Goal: Information Seeking & Learning: Learn about a topic

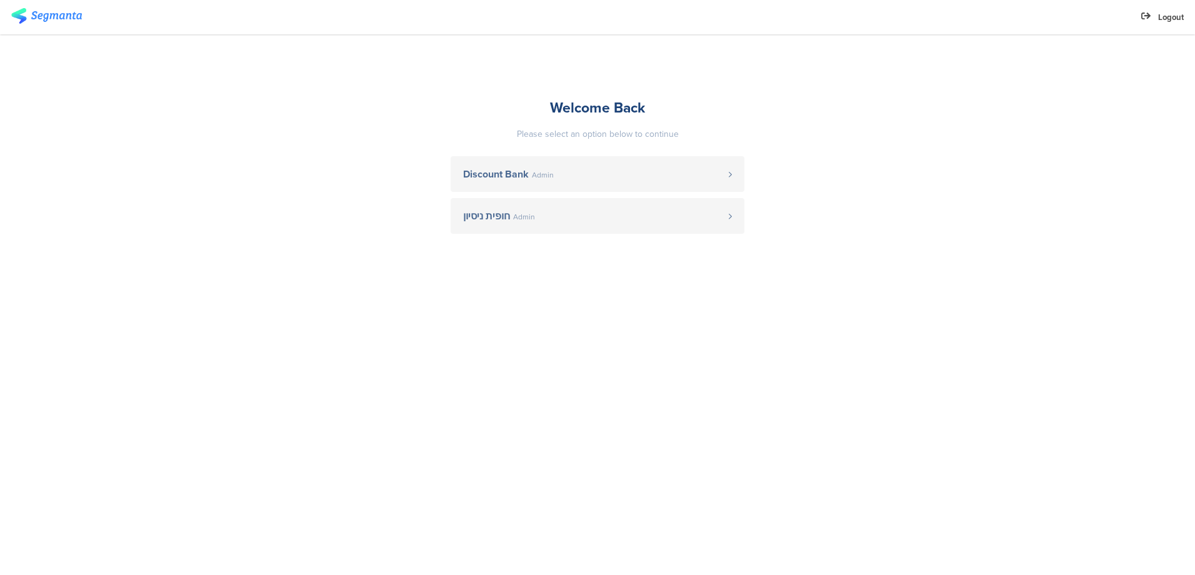
click at [599, 166] on link "Discount Bank Admin" at bounding box center [598, 174] width 294 height 36
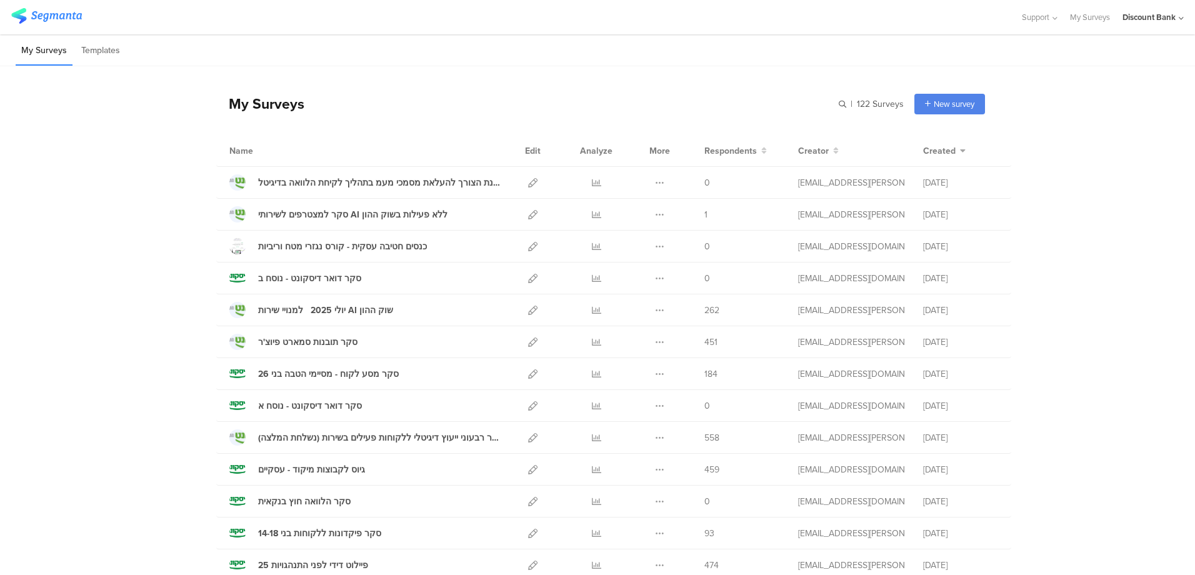
click at [592, 311] on icon at bounding box center [596, 310] width 9 height 9
click at [528, 311] on icon at bounding box center [532, 310] width 9 height 9
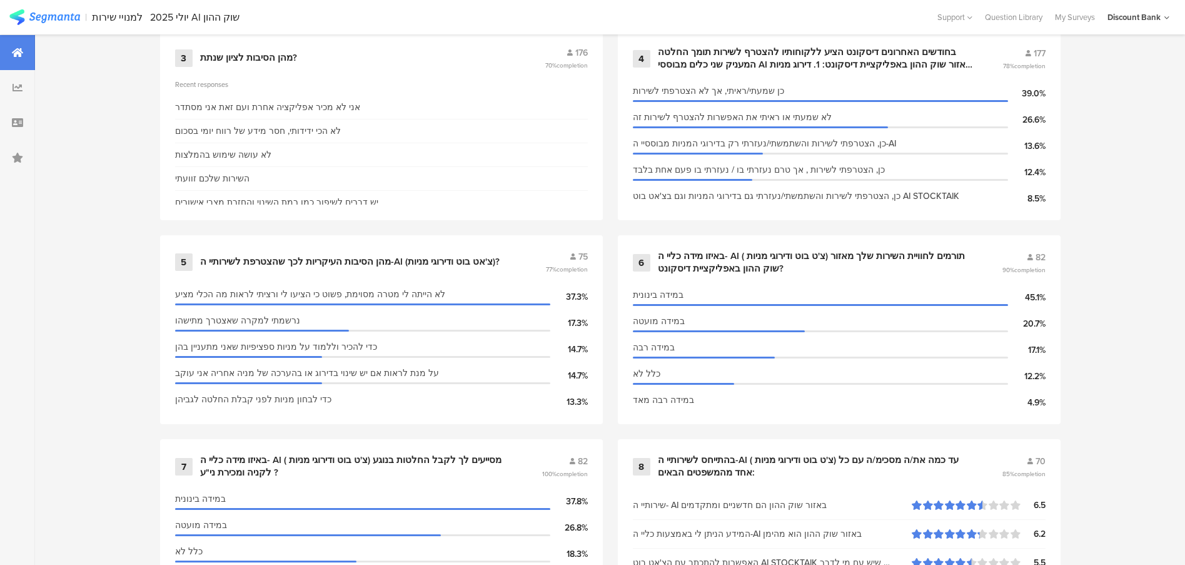
scroll to position [775, 0]
click at [420, 264] on div "מהן הסיבות העיקריות לכך שהצטרפת לשירותיי ה-AI (צ'אט בוט ודירוגי מניות)?" at bounding box center [349, 263] width 299 height 13
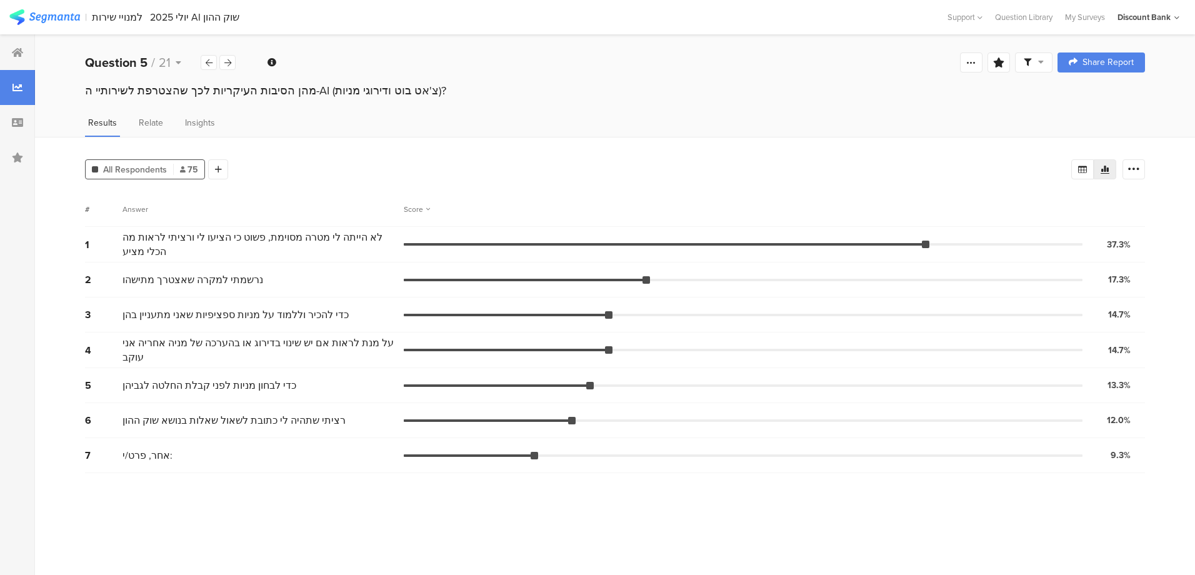
click at [16, 49] on icon at bounding box center [17, 53] width 11 height 10
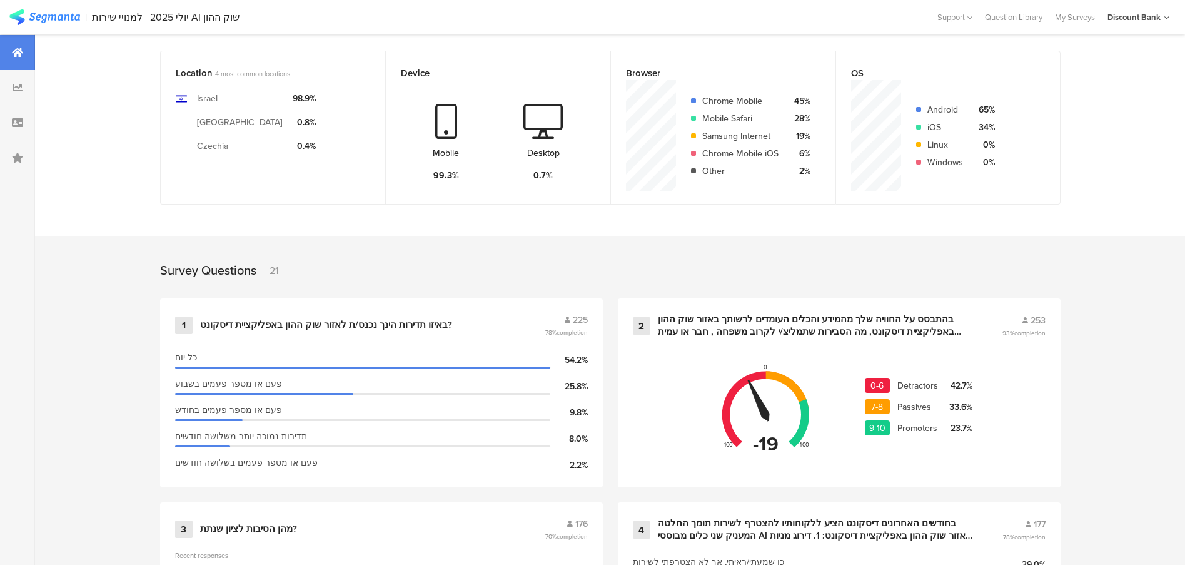
scroll to position [304, 0]
click at [770, 325] on div "בהתבסס על החוויה שלך מהמידע והכלים העומדים לרשותך באזור שוק ההון באפליקציית דיס…" at bounding box center [815, 326] width 314 height 24
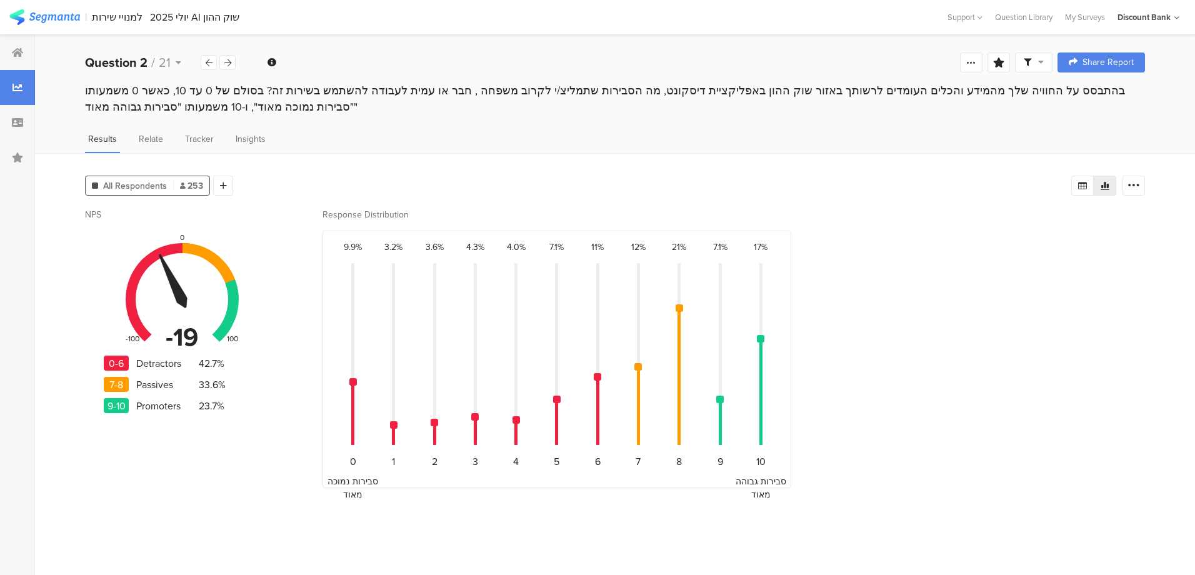
click at [24, 57] on div at bounding box center [17, 52] width 35 height 35
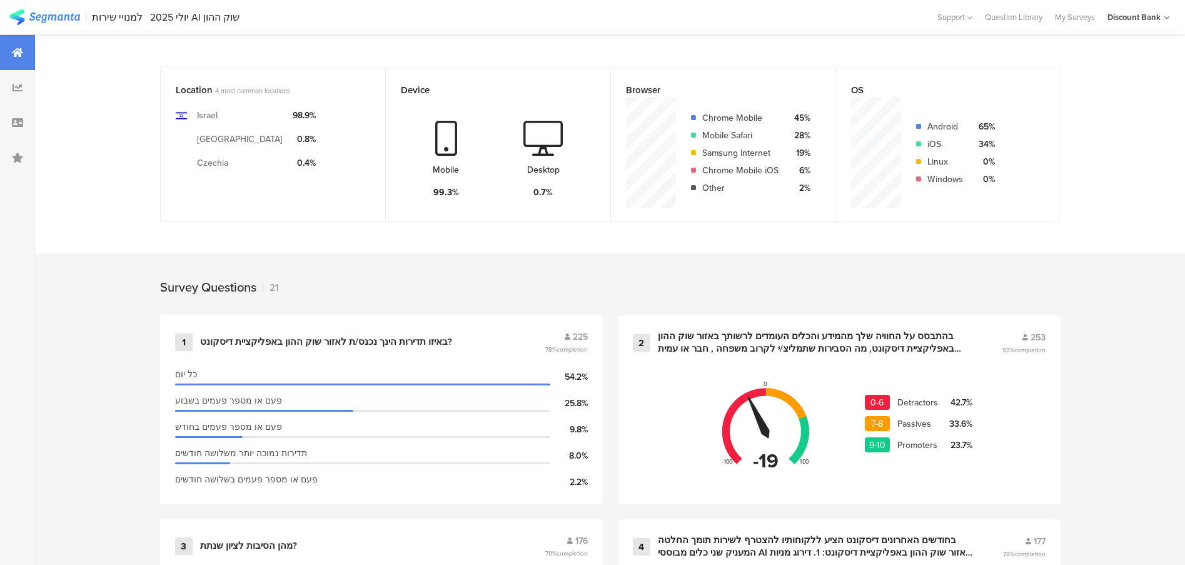
scroll to position [288, 0]
click at [825, 342] on div "בהתבסס על החוויה שלך מהמידע והכלים העומדים לרשותך באזור שוק ההון באפליקציית דיס…" at bounding box center [815, 343] width 314 height 24
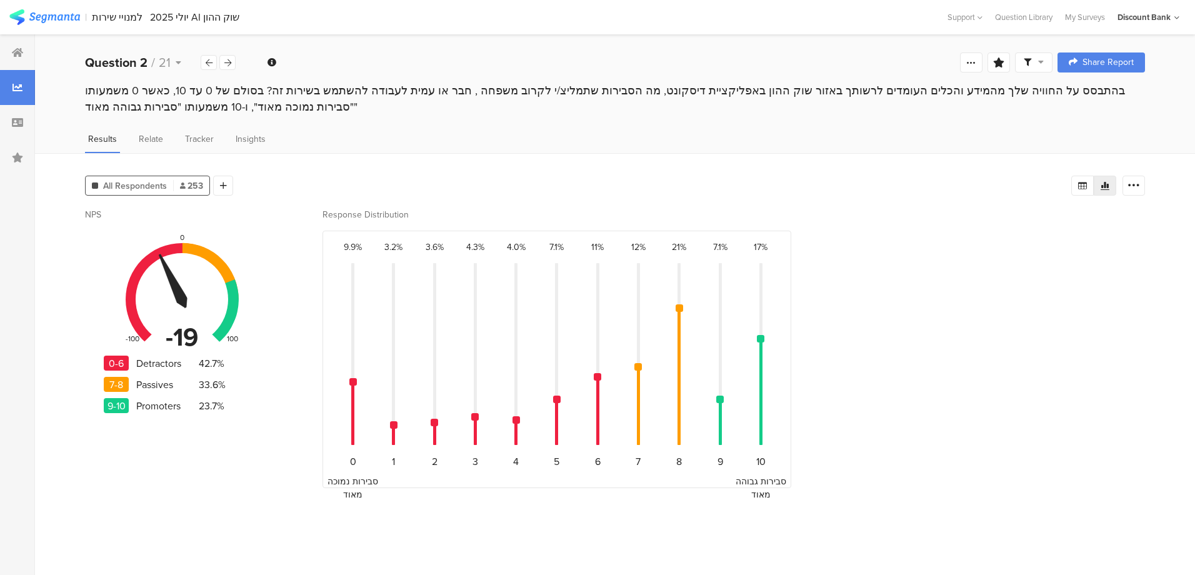
click at [224, 184] on icon at bounding box center [223, 185] width 7 height 9
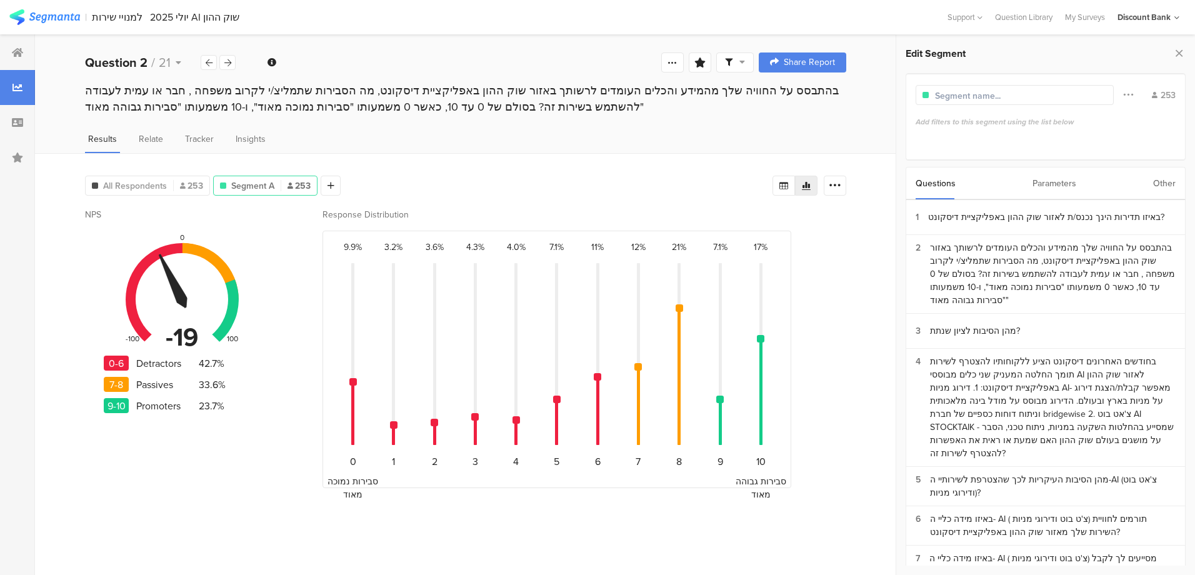
click at [1081, 384] on div "בחודשים האחרונים דיסקונט הציע ללקוחותיו להצטרף לשירות תומך החלטה המעניק שני כלי…" at bounding box center [1053, 407] width 246 height 105
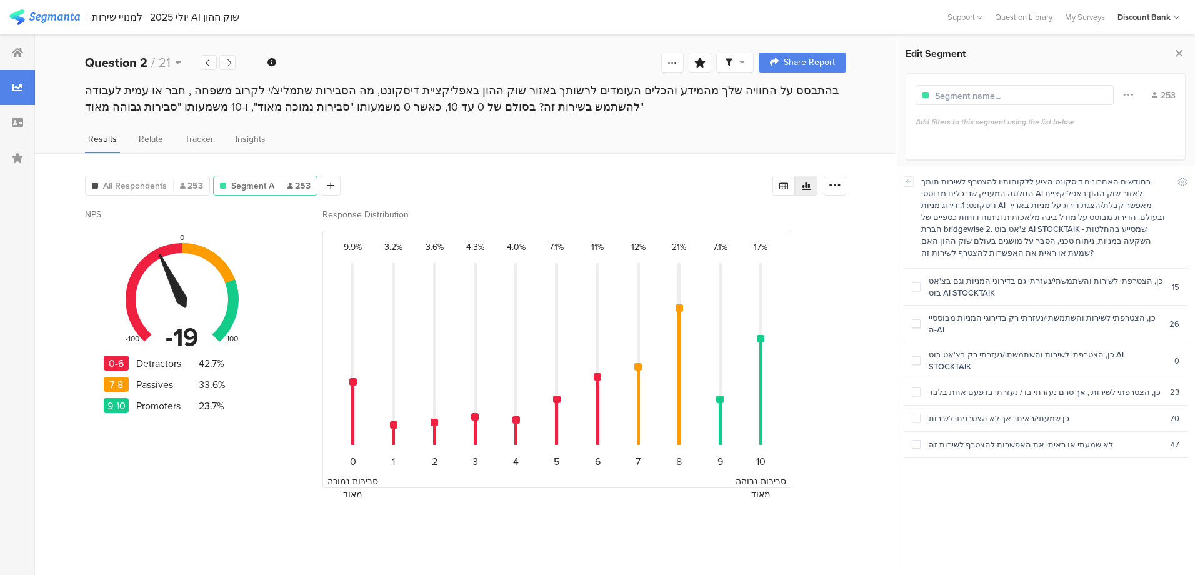
click at [918, 283] on span at bounding box center [916, 287] width 9 height 9
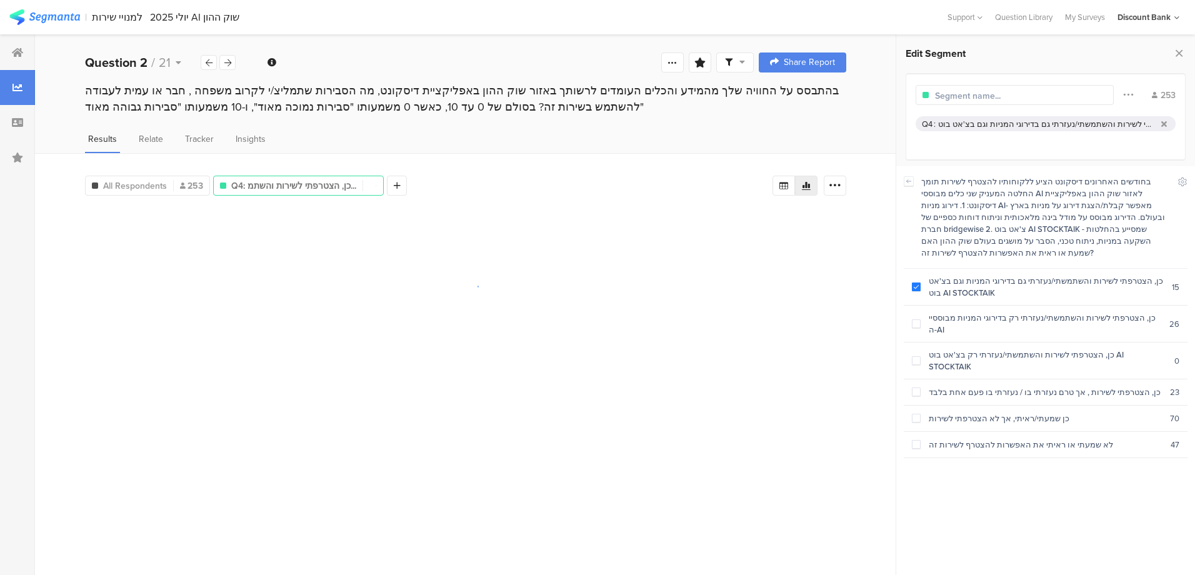
click at [918, 319] on span at bounding box center [916, 323] width 9 height 9
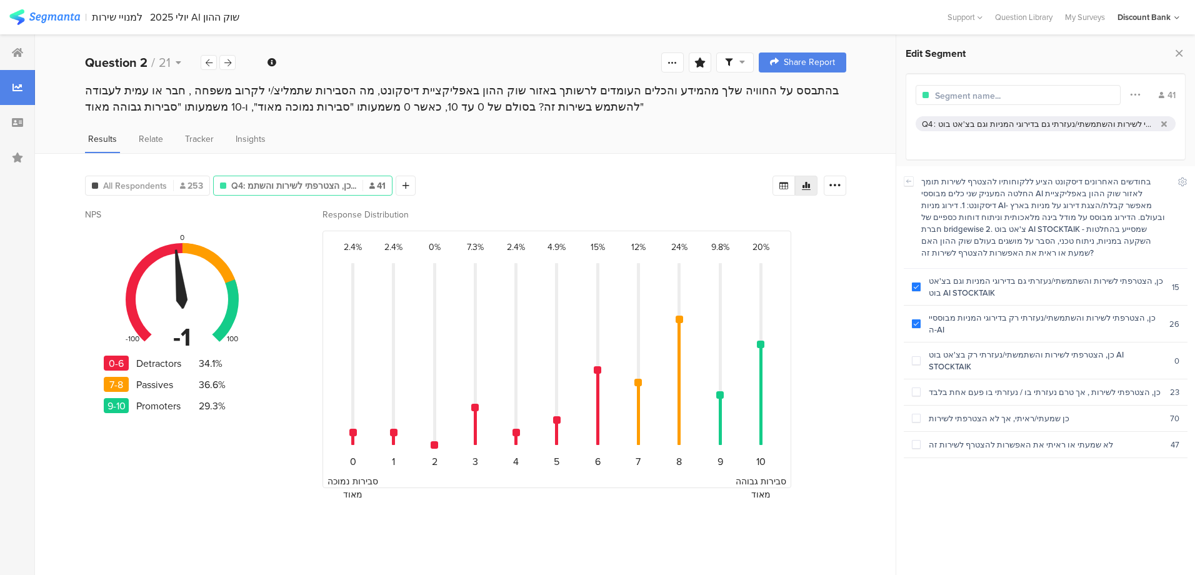
click at [917, 356] on span at bounding box center [916, 360] width 9 height 9
click at [916, 388] on span at bounding box center [916, 393] width 9 height 11
click at [923, 379] on section "כן, הצטרפתי לשירות , אך טרם נעזרתי בו / נעזרתי בו פעם אחת בלבד 23" at bounding box center [1046, 392] width 284 height 26
click at [917, 356] on span at bounding box center [916, 360] width 9 height 9
click at [918, 319] on span at bounding box center [916, 324] width 9 height 11
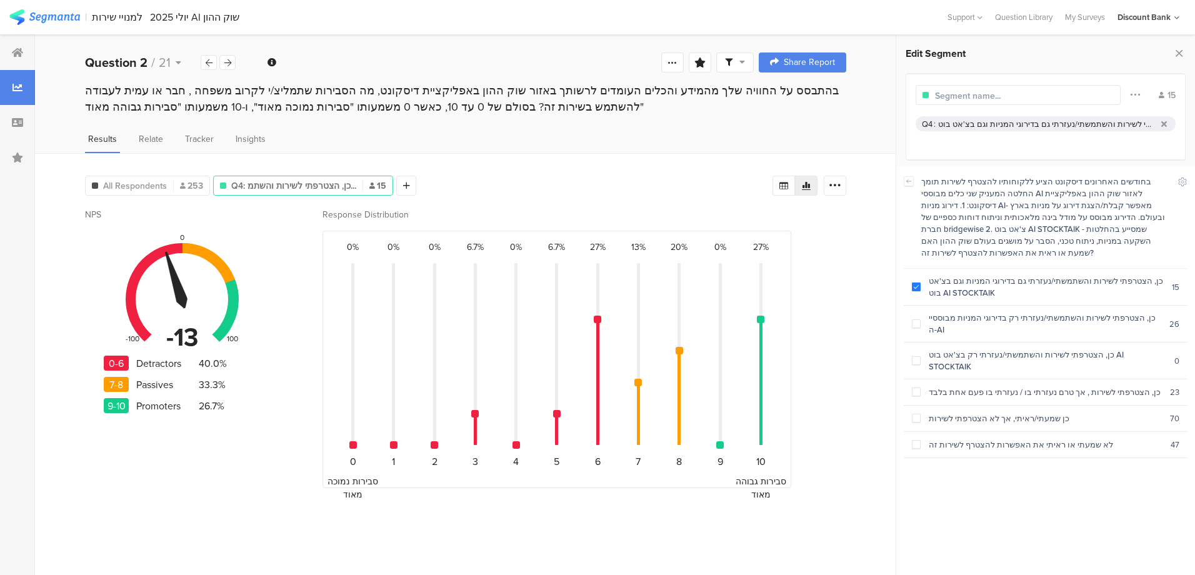
click at [918, 319] on span at bounding box center [916, 324] width 9 height 11
click at [916, 283] on span at bounding box center [916, 287] width 9 height 9
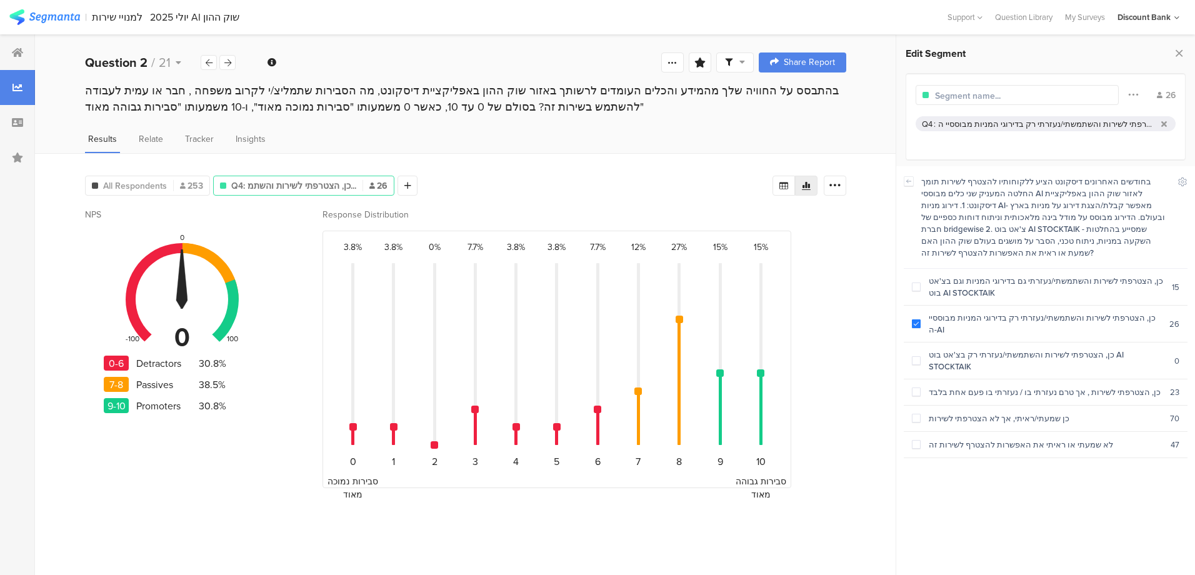
click at [1046, 275] on div "כן, הצטרפתי לשירות והשתמשתי/נעזרתי גם בדירוגי המניות וגם בצ'אט בוט AI STOCKTAIK" at bounding box center [1046, 287] width 251 height 24
click at [918, 386] on label at bounding box center [916, 392] width 9 height 13
click at [231, 61] on div at bounding box center [227, 62] width 16 height 15
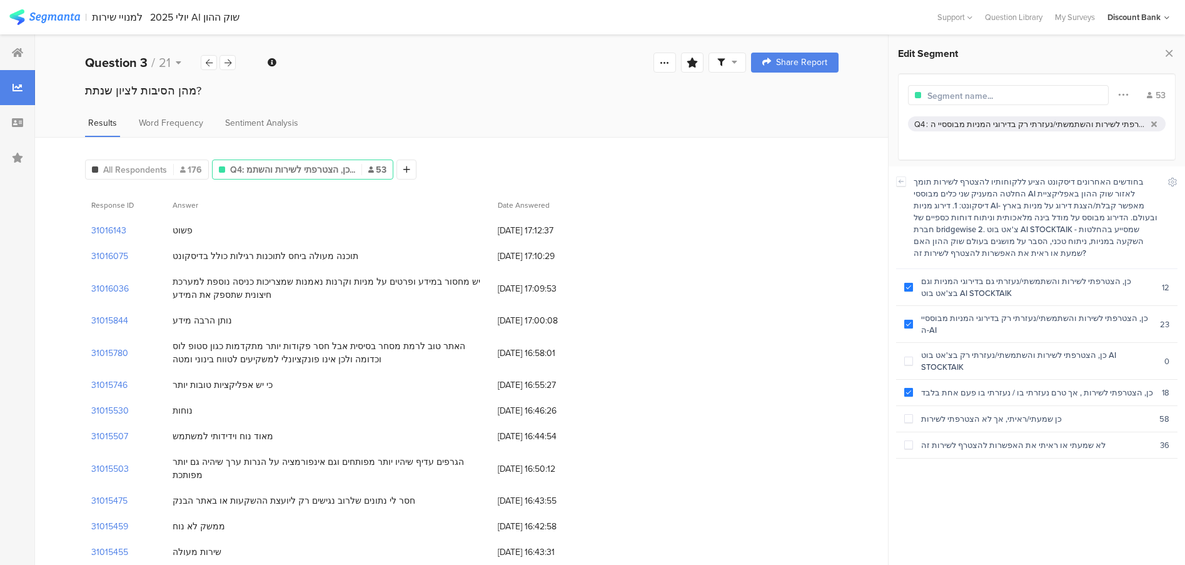
click at [231, 61] on div at bounding box center [227, 62] width 16 height 15
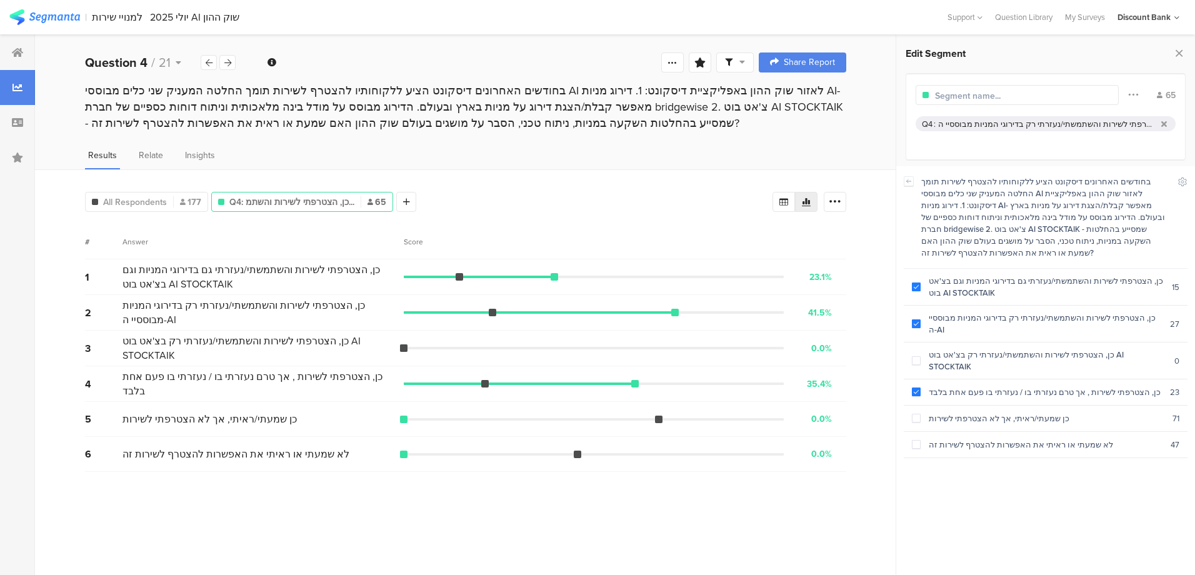
click at [231, 61] on div at bounding box center [227, 62] width 16 height 15
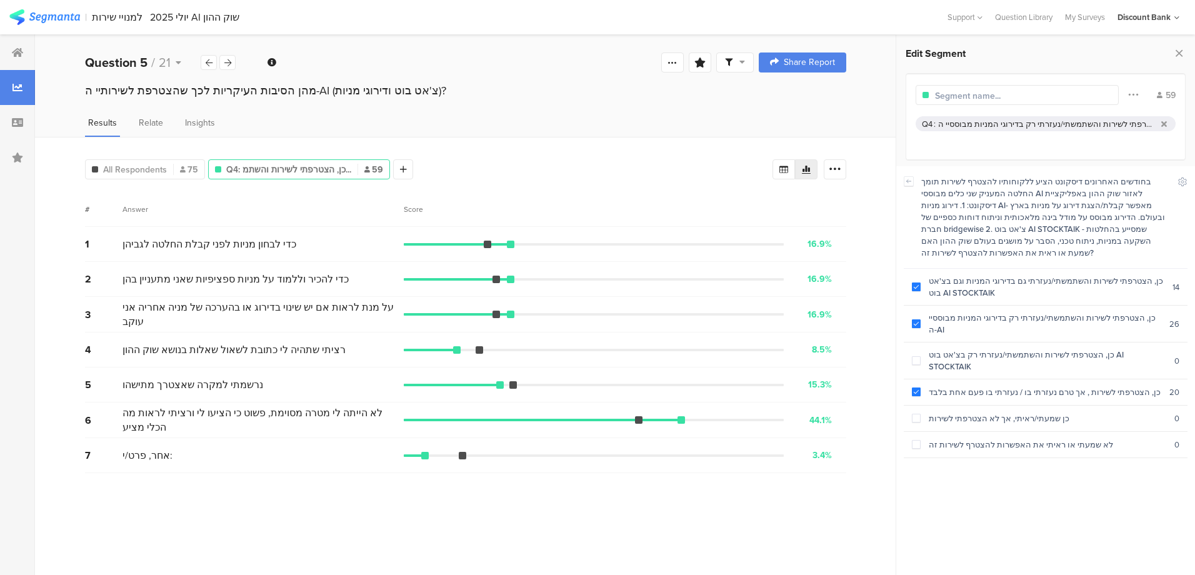
click at [917, 283] on span at bounding box center [916, 287] width 9 height 9
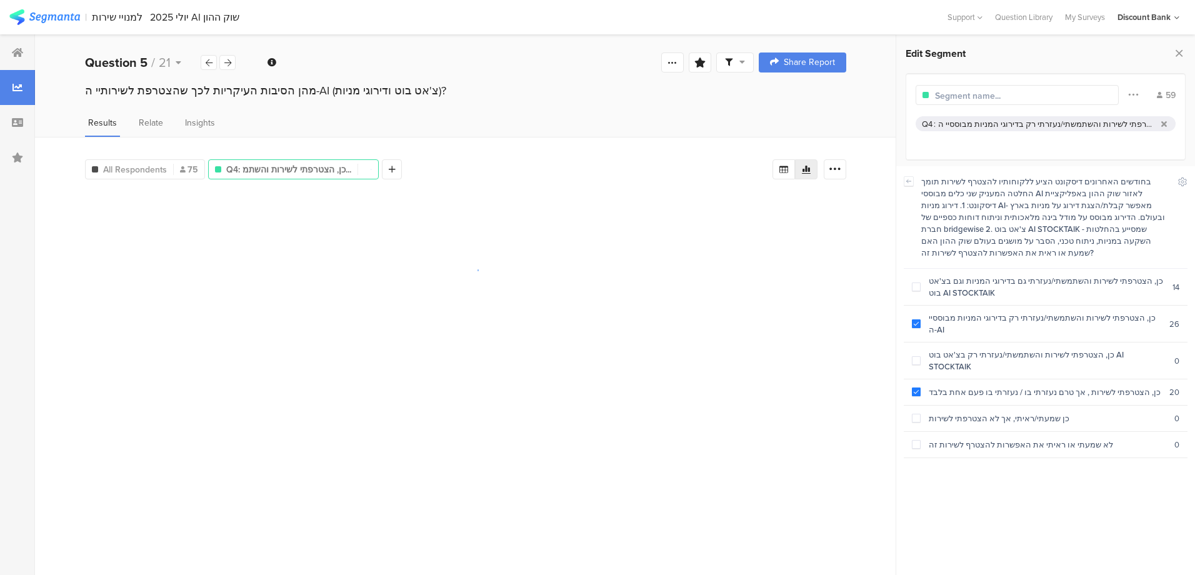
drag, startPoint x: 920, startPoint y: 298, endPoint x: 1046, endPoint y: 299, distance: 125.7
click at [921, 306] on section "כן, הצטרפתי לשירות והשתמשתי/נעזרתי רק בדירוגי המניות מבוססיי ה-AI 26" at bounding box center [1046, 324] width 284 height 37
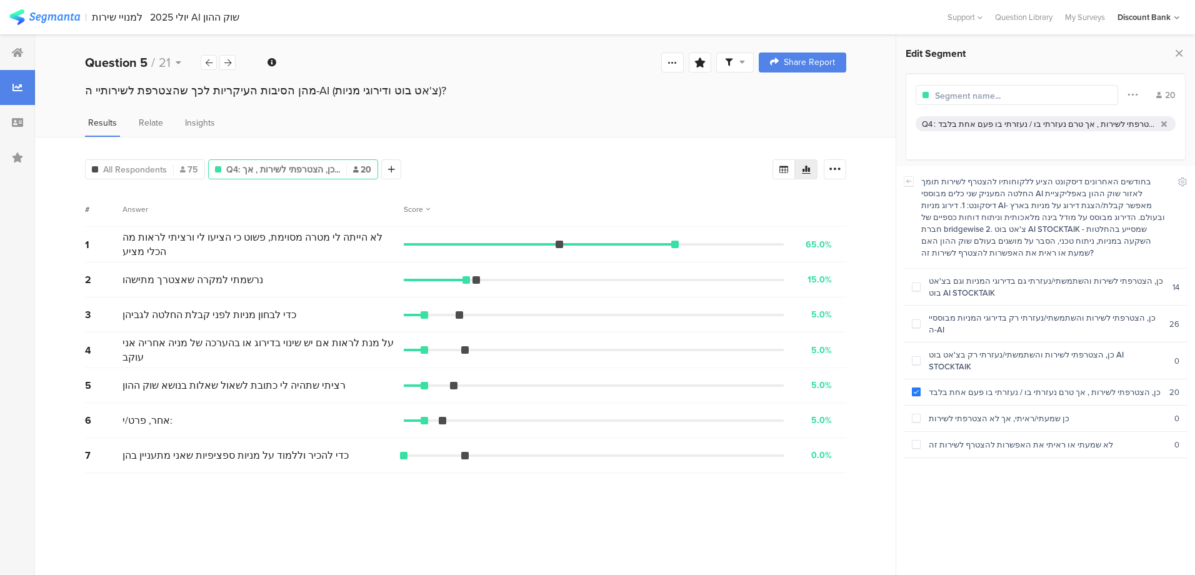
click at [229, 59] on icon at bounding box center [227, 63] width 7 height 8
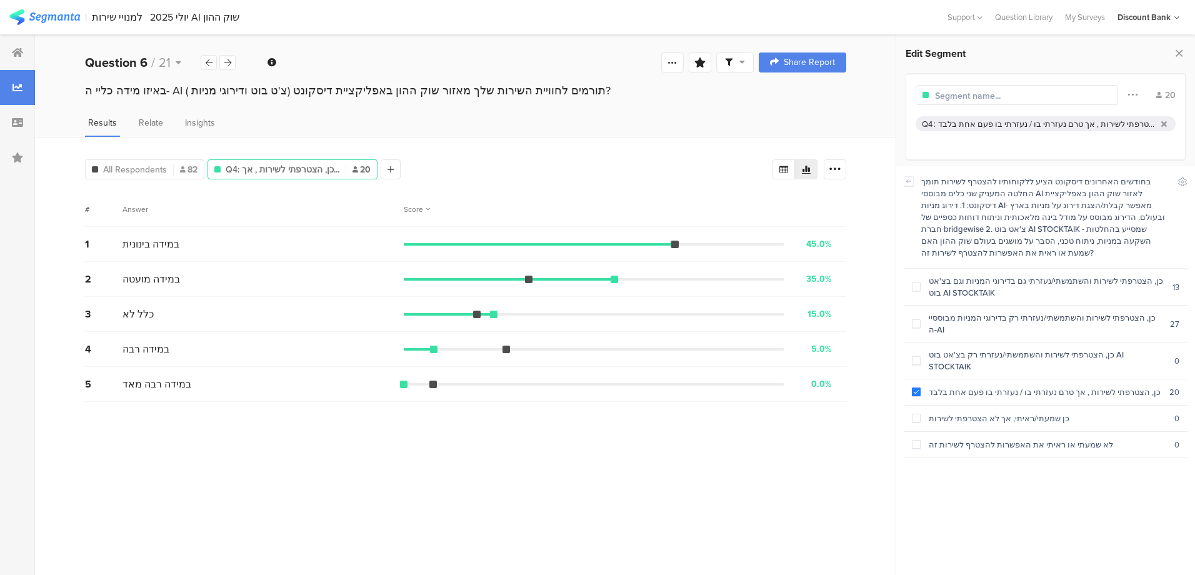
click at [916, 388] on span at bounding box center [916, 392] width 9 height 9
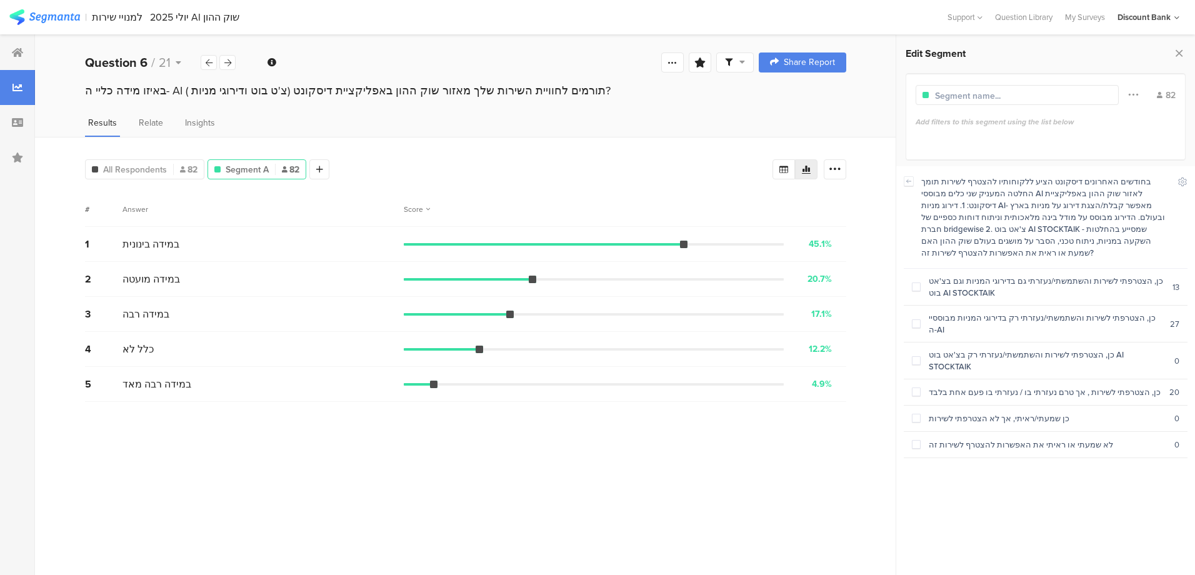
click at [920, 319] on span at bounding box center [916, 323] width 9 height 9
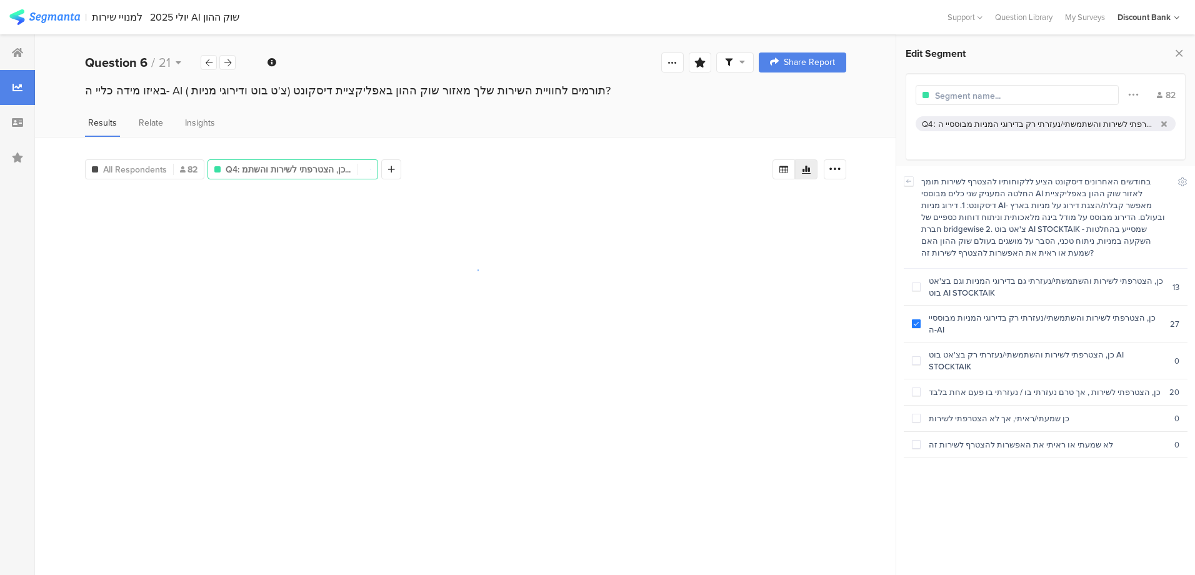
click at [918, 354] on label at bounding box center [916, 360] width 9 height 13
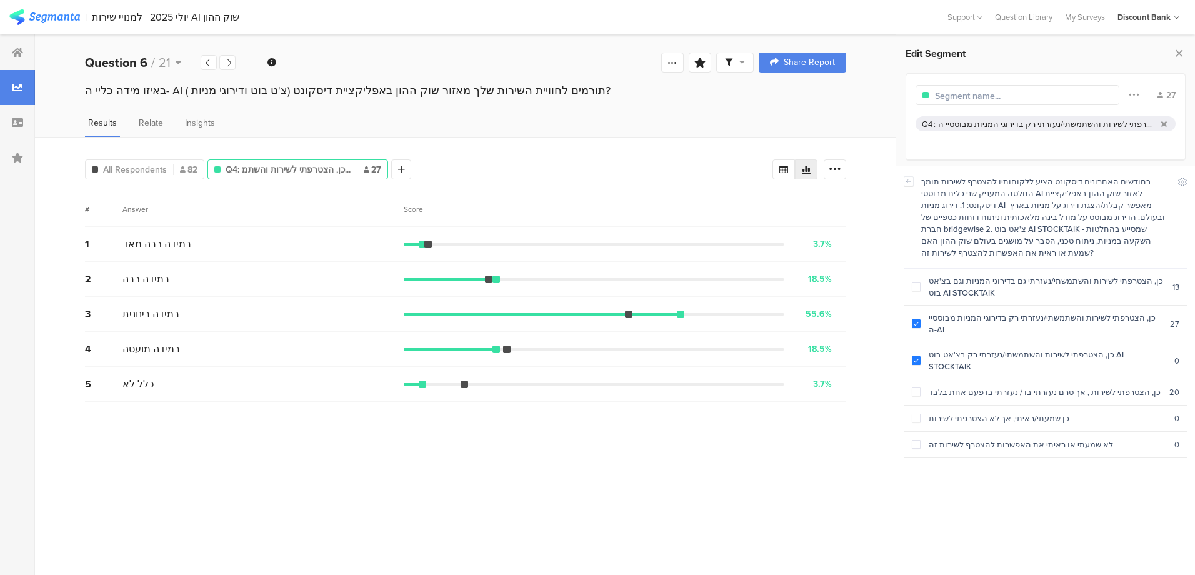
click at [919, 283] on span at bounding box center [916, 287] width 9 height 9
click at [228, 59] on icon at bounding box center [227, 63] width 7 height 8
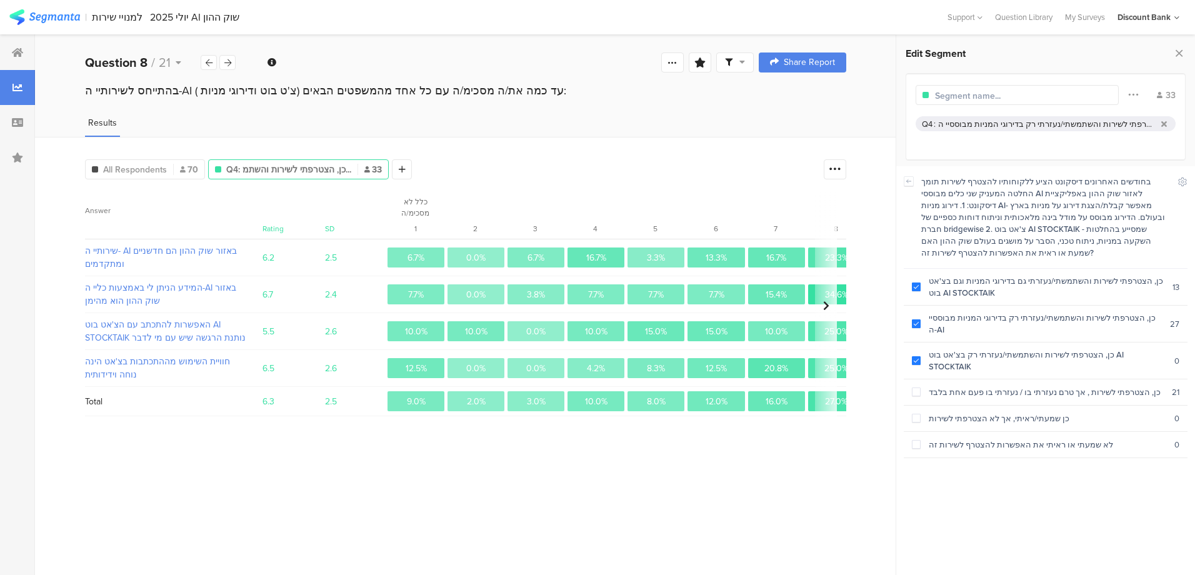
click at [228, 59] on icon at bounding box center [227, 63] width 7 height 8
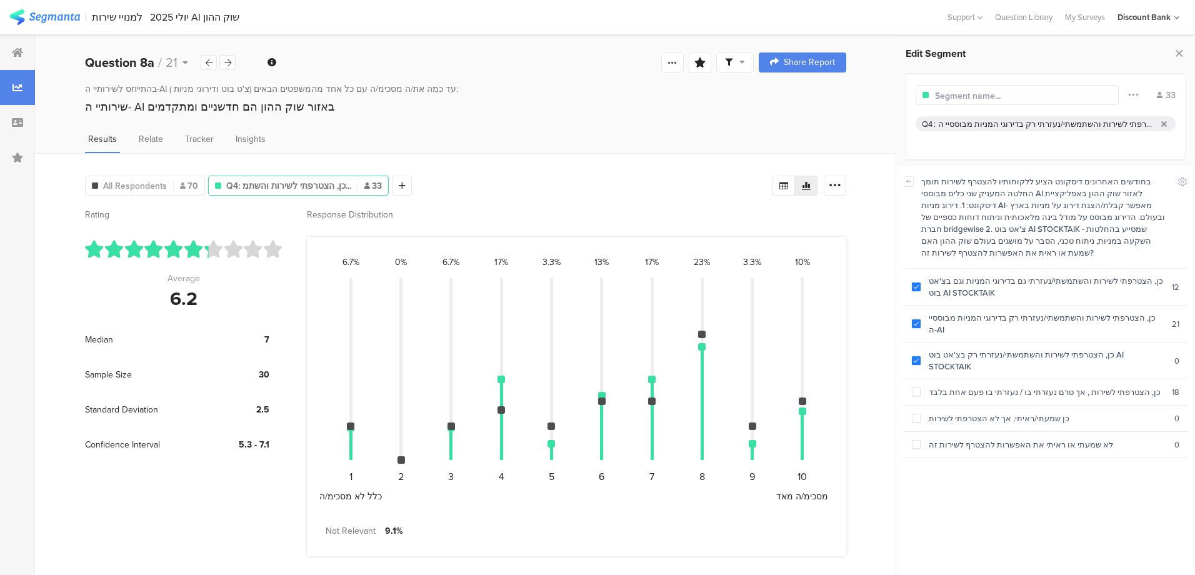
click at [228, 59] on icon at bounding box center [227, 63] width 7 height 8
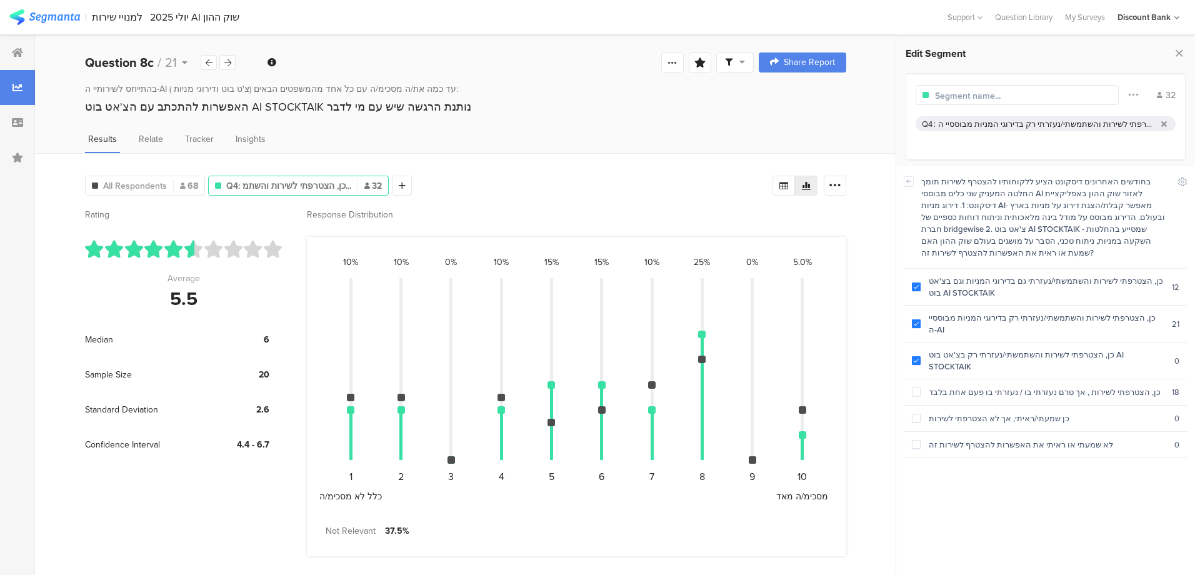
click at [228, 59] on icon at bounding box center [227, 63] width 7 height 8
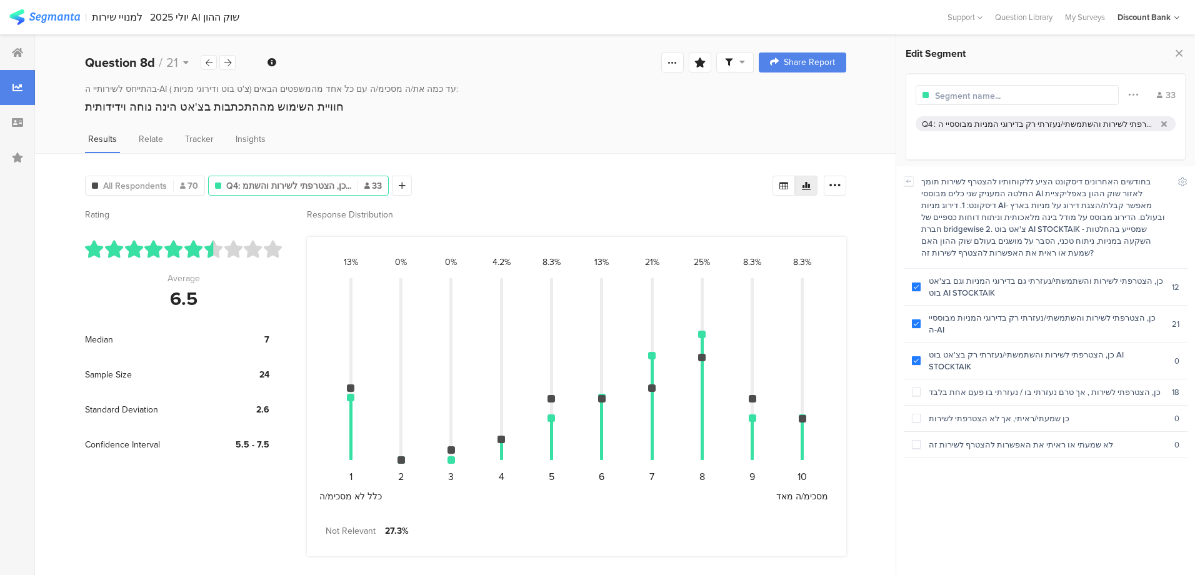
click at [228, 59] on icon at bounding box center [227, 63] width 7 height 8
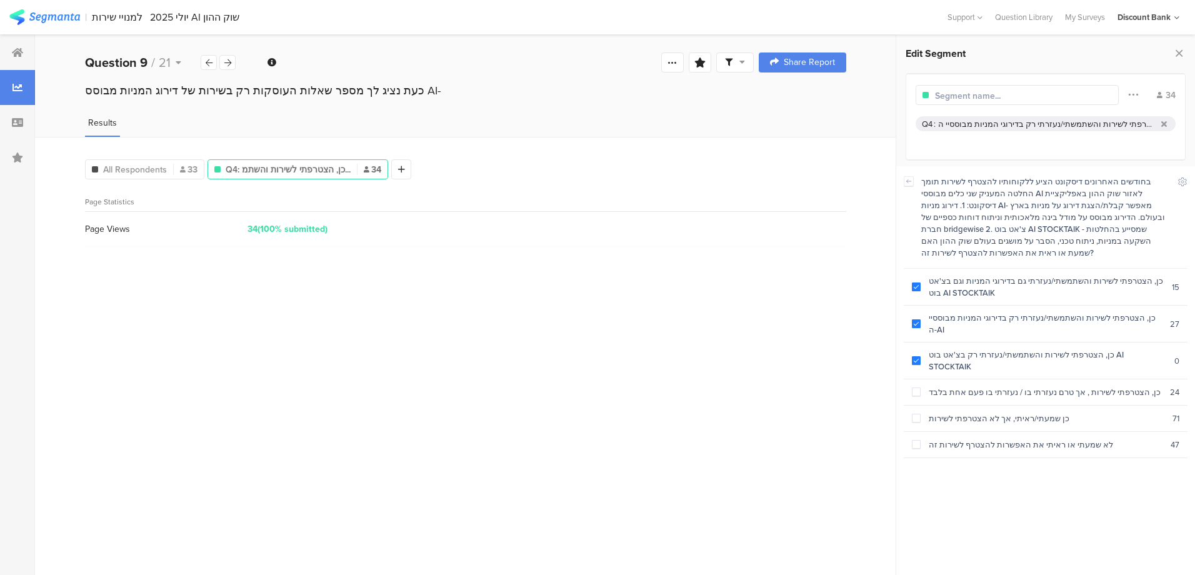
click at [228, 59] on icon at bounding box center [227, 63] width 7 height 8
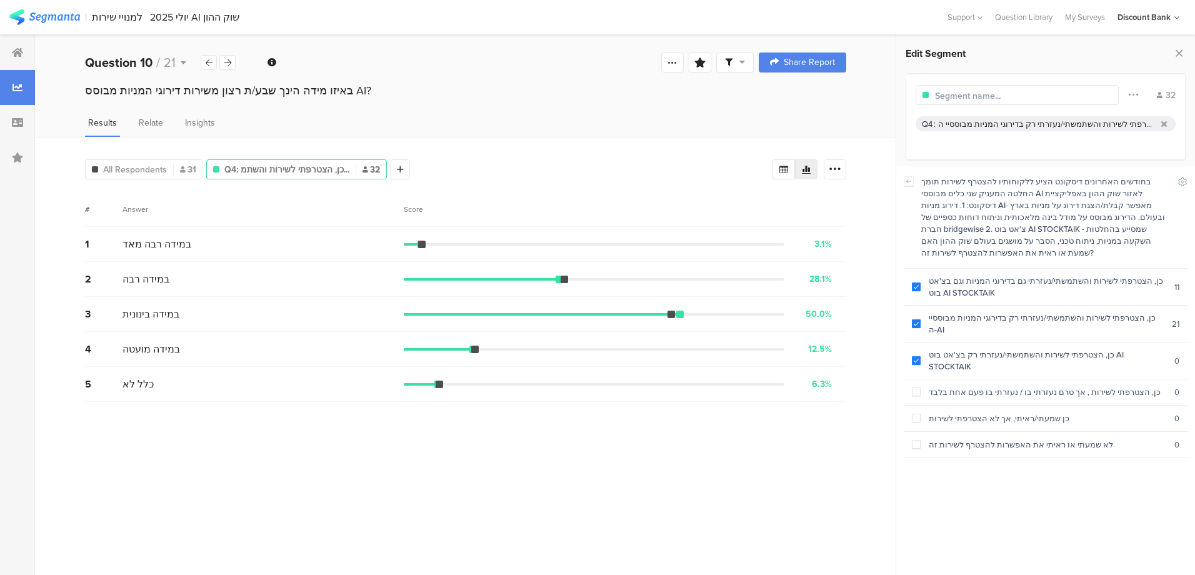
click at [228, 59] on icon at bounding box center [227, 63] width 7 height 8
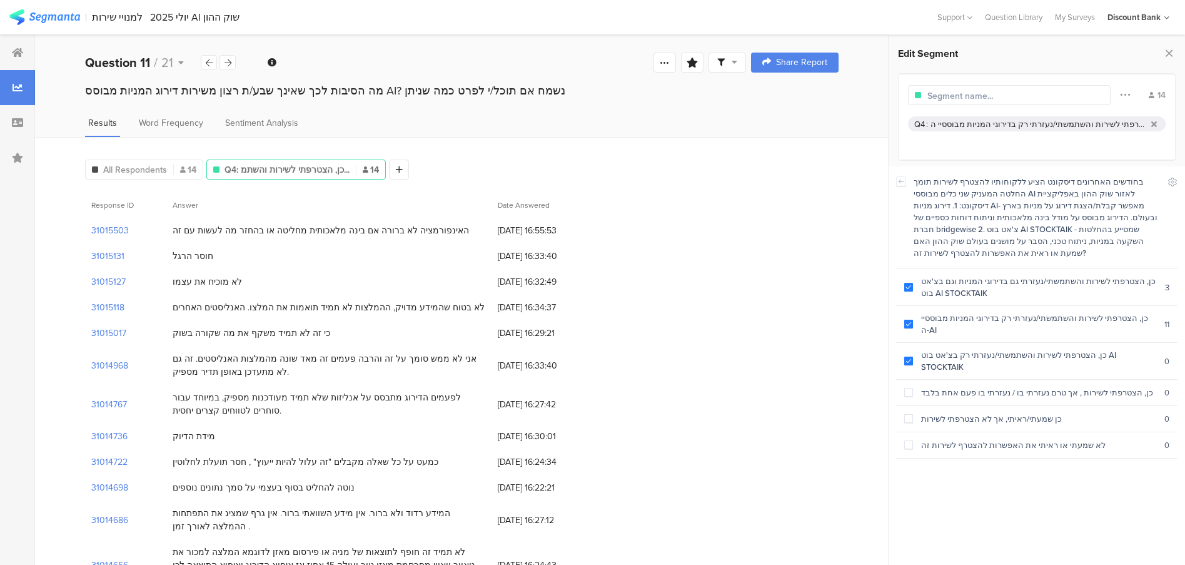
click at [228, 64] on icon at bounding box center [227, 63] width 7 height 8
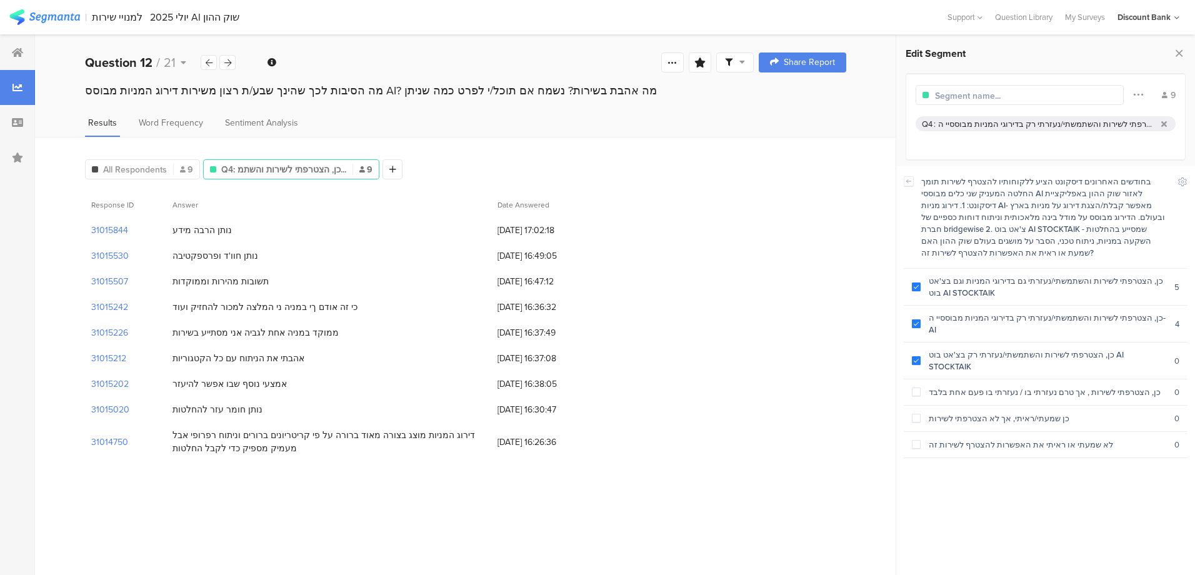
click at [228, 63] on icon at bounding box center [227, 63] width 7 height 8
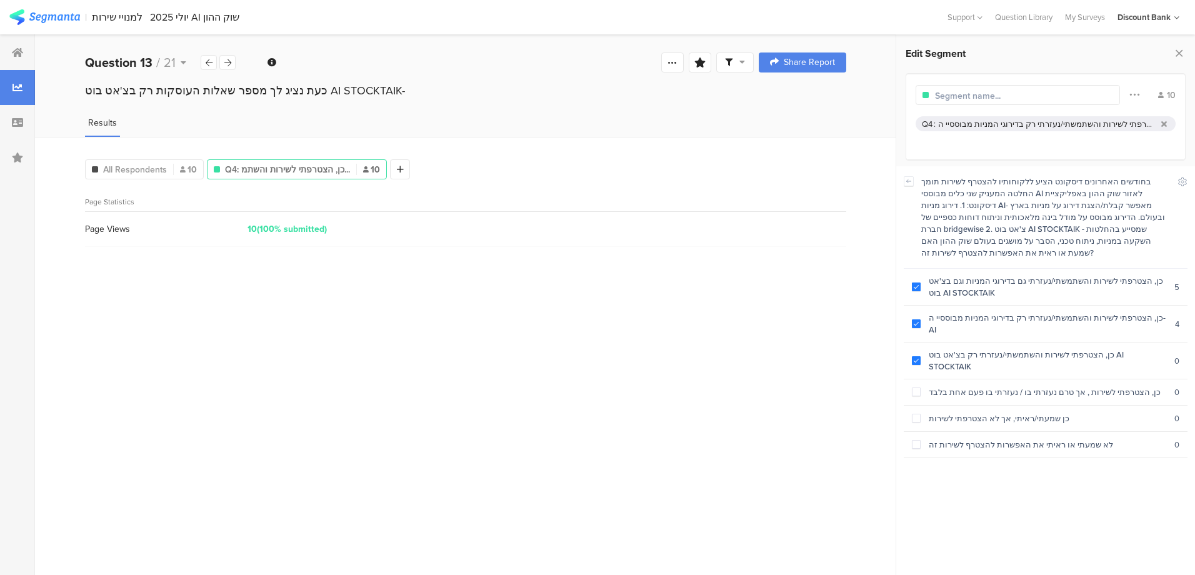
click at [228, 63] on icon at bounding box center [227, 63] width 7 height 8
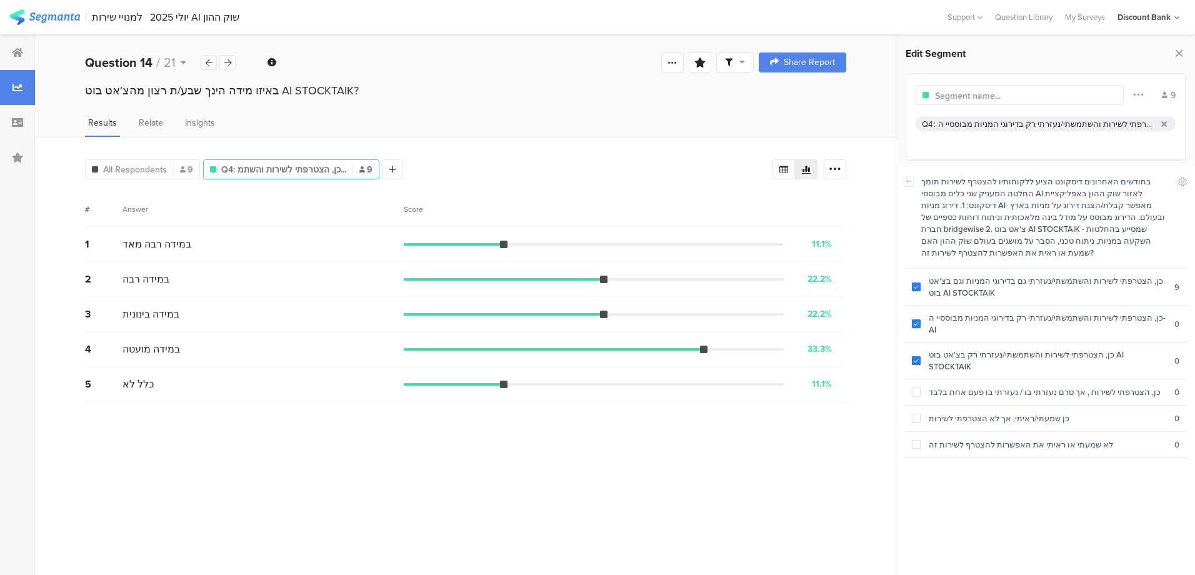
click at [228, 63] on icon at bounding box center [227, 63] width 7 height 8
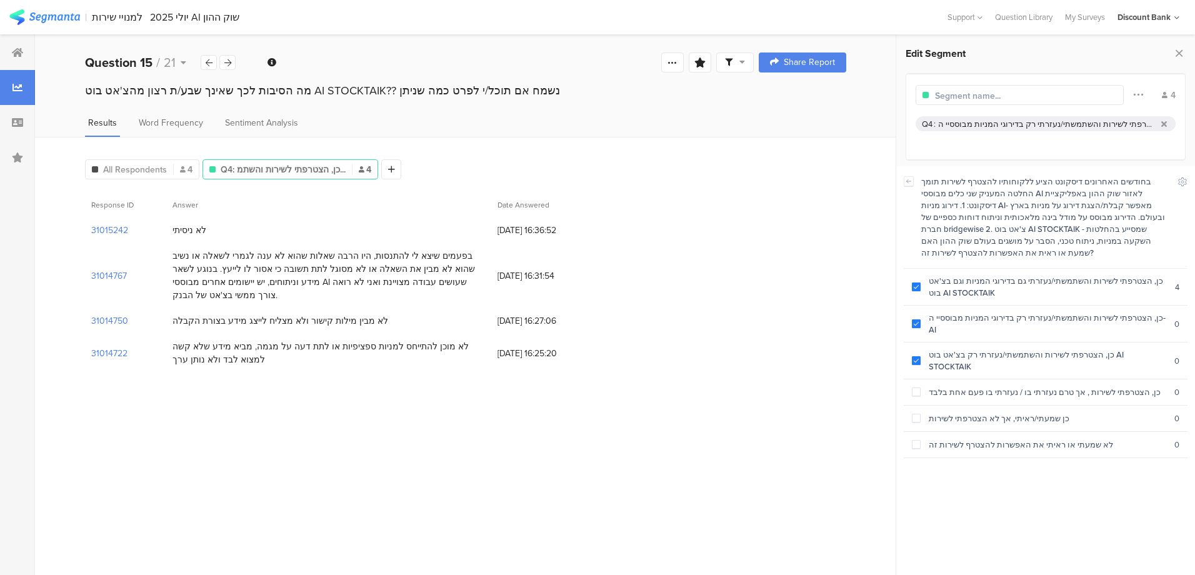
click at [228, 63] on icon at bounding box center [227, 63] width 7 height 8
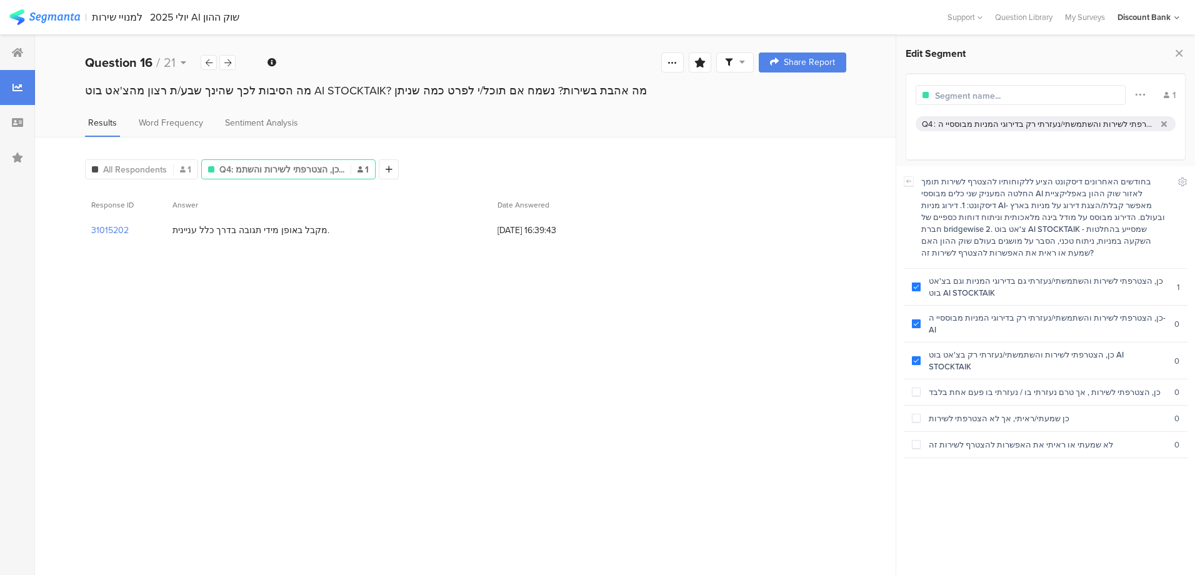
click at [228, 63] on icon at bounding box center [227, 63] width 7 height 8
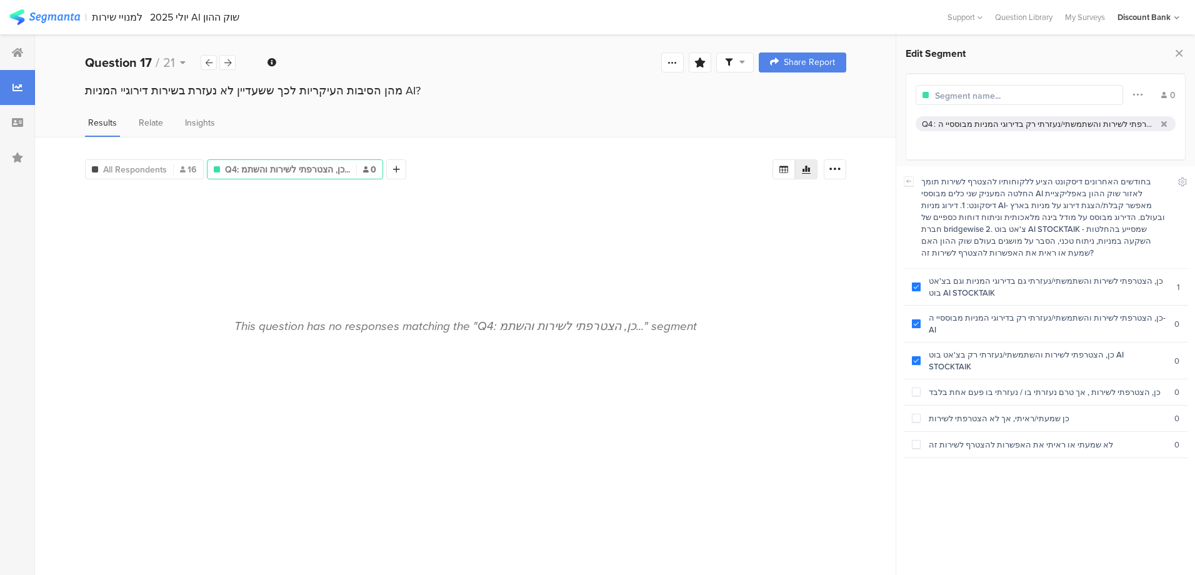
click at [228, 63] on icon at bounding box center [227, 63] width 7 height 8
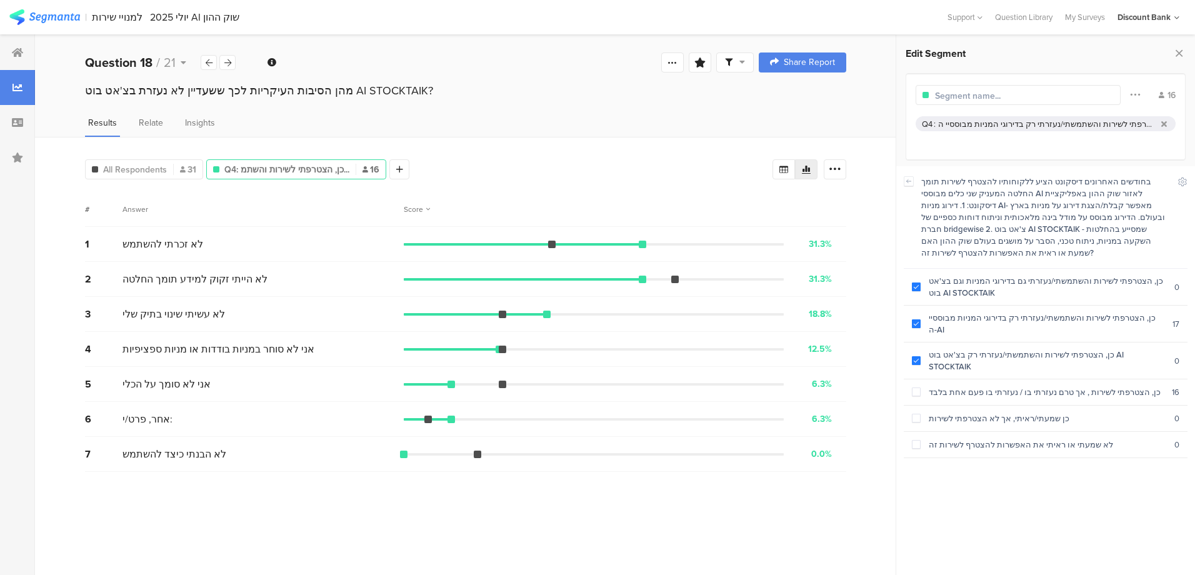
click at [916, 283] on span at bounding box center [916, 287] width 9 height 9
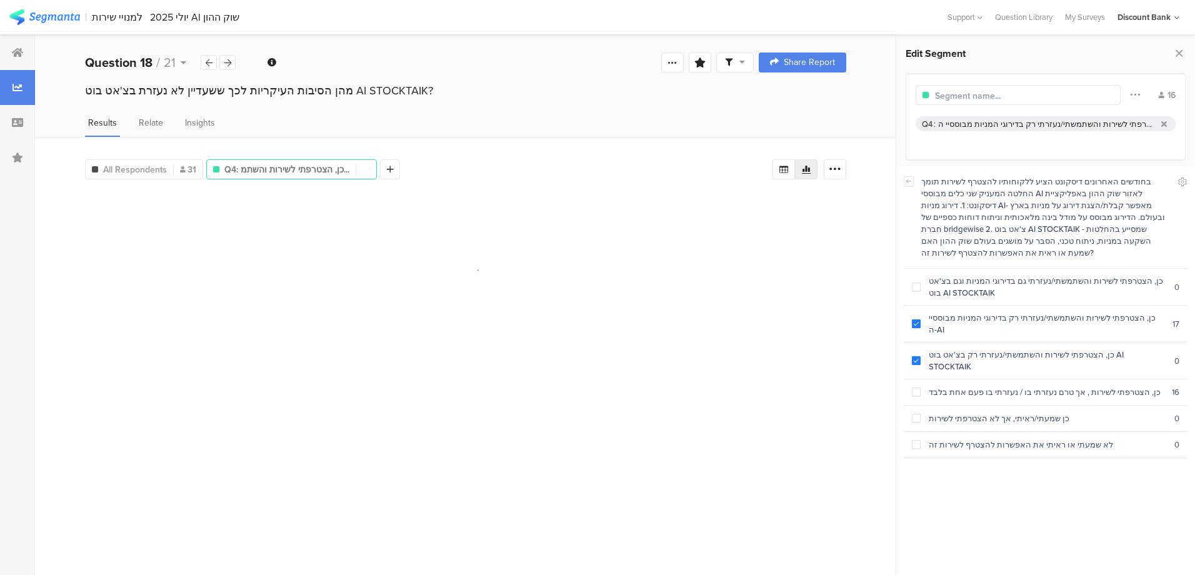
click at [918, 319] on span at bounding box center [916, 323] width 9 height 9
click at [915, 356] on span at bounding box center [916, 360] width 9 height 9
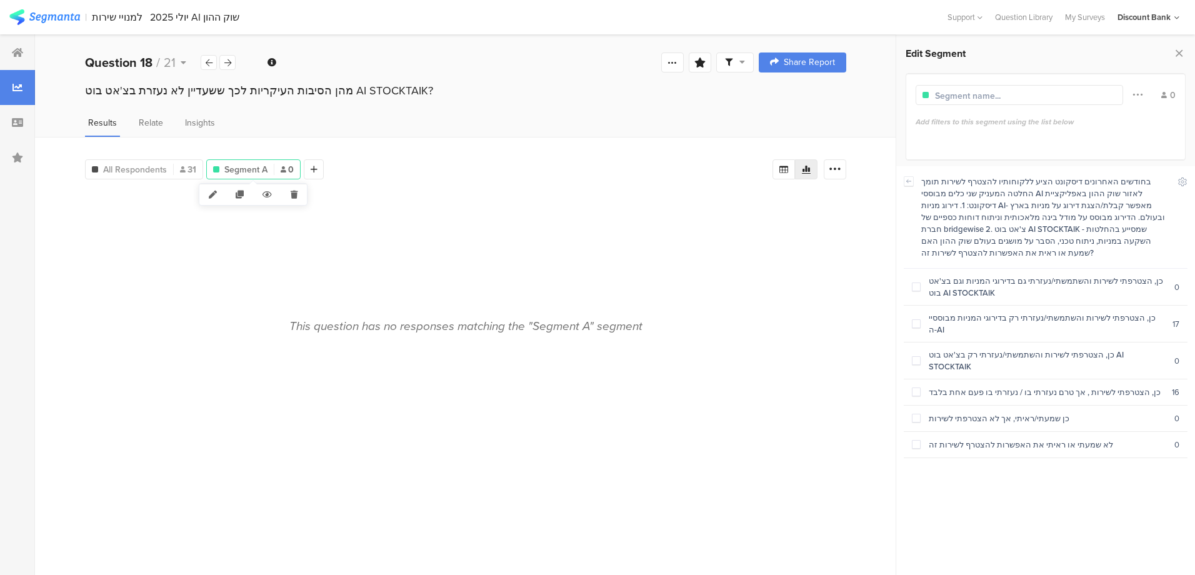
click at [294, 198] on icon at bounding box center [294, 194] width 26 height 21
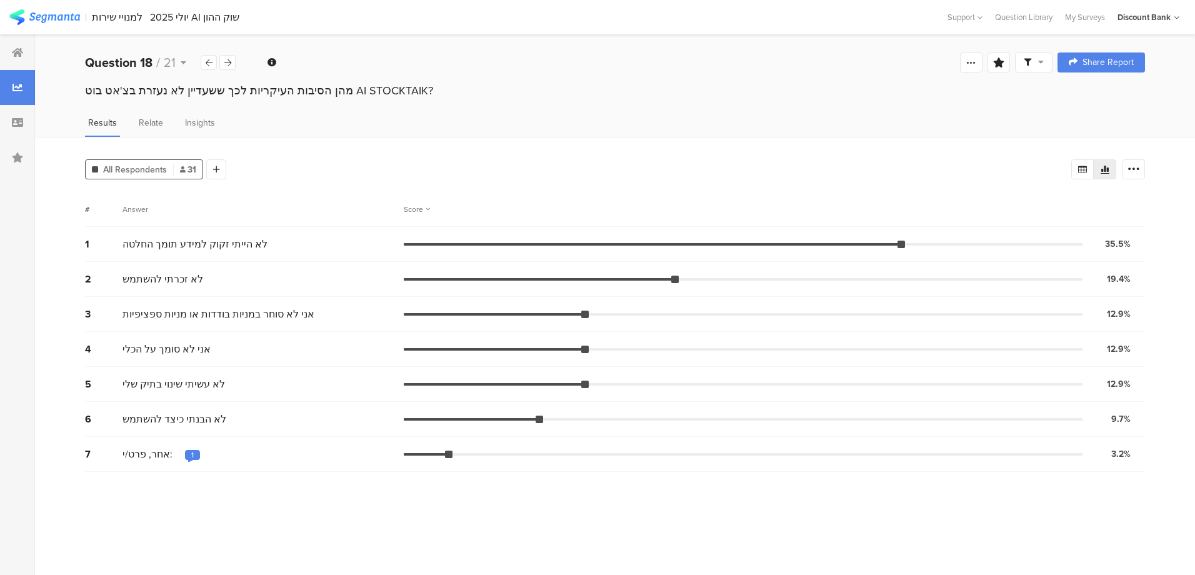
click at [232, 64] on div at bounding box center [227, 62] width 16 height 15
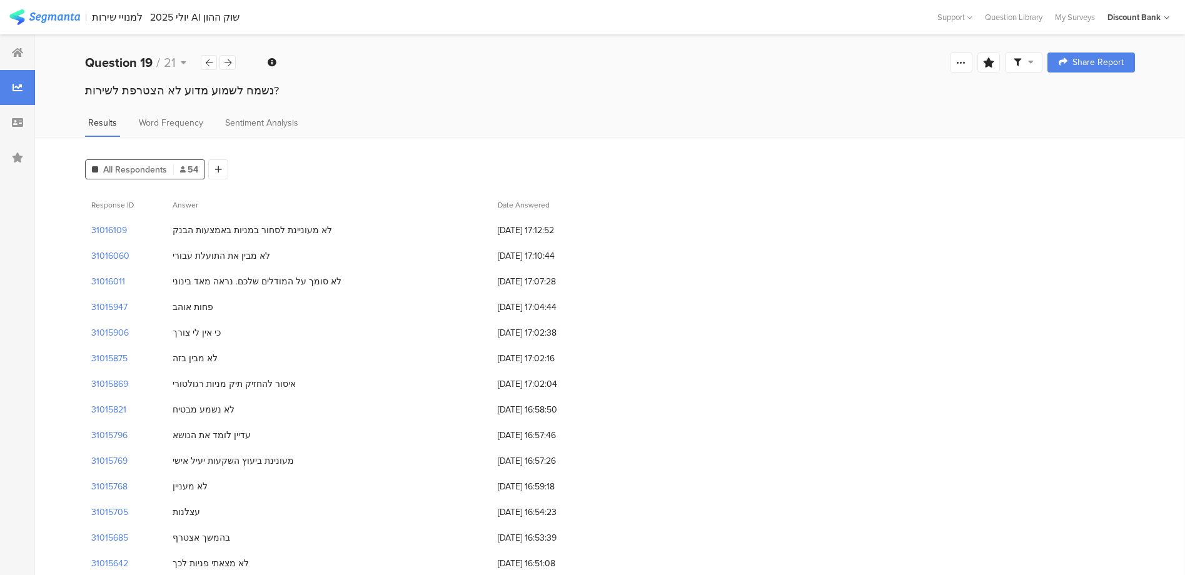
click at [230, 61] on icon at bounding box center [227, 63] width 7 height 8
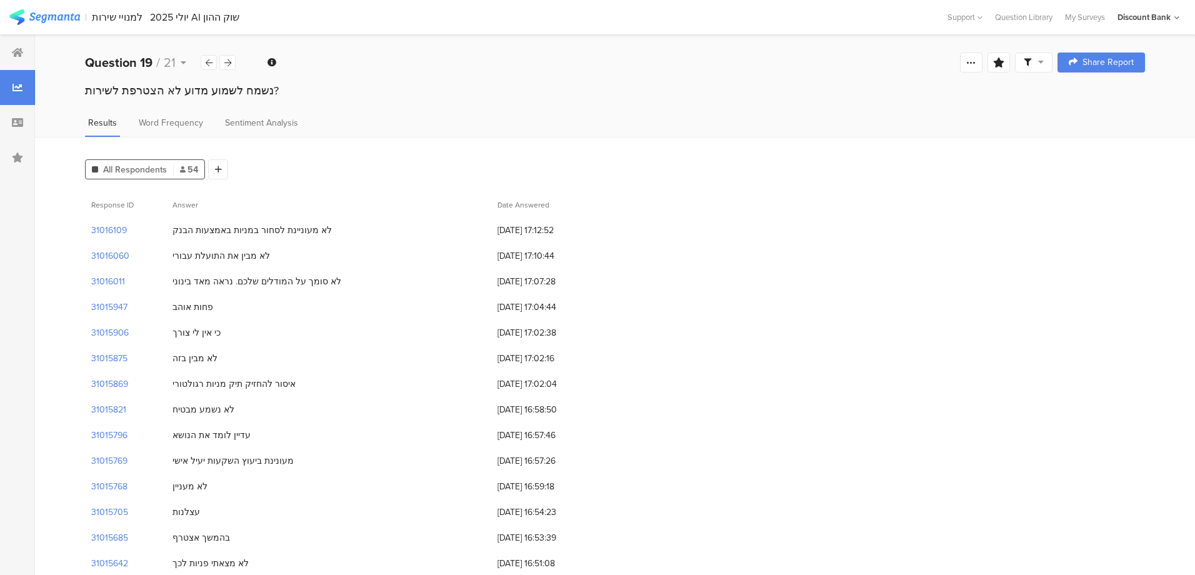
click at [225, 63] on icon at bounding box center [227, 63] width 7 height 8
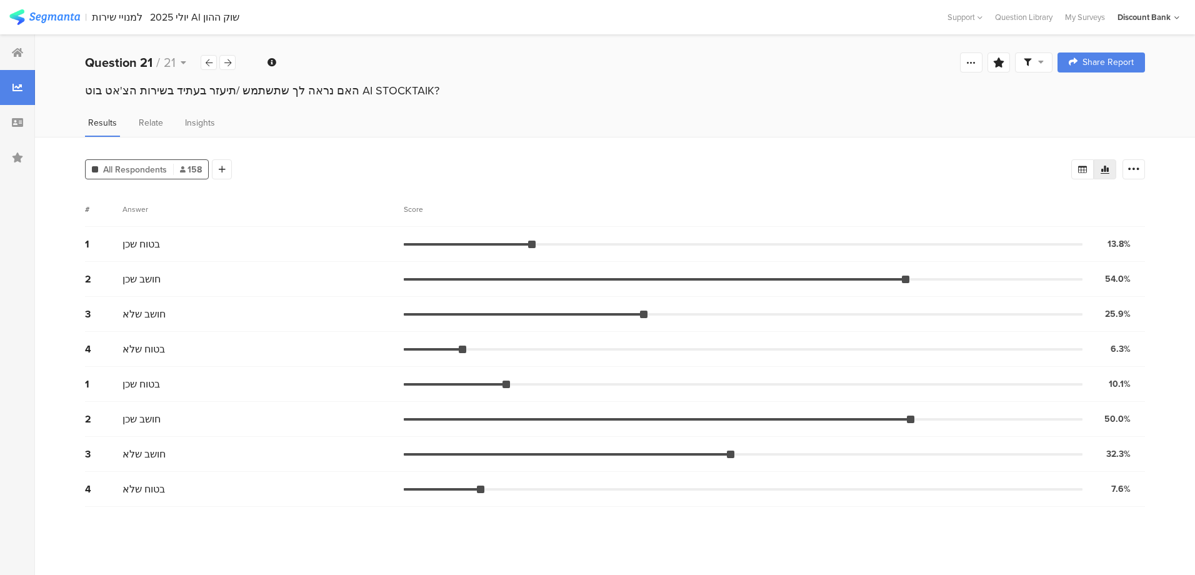
click at [6, 40] on div at bounding box center [17, 52] width 35 height 35
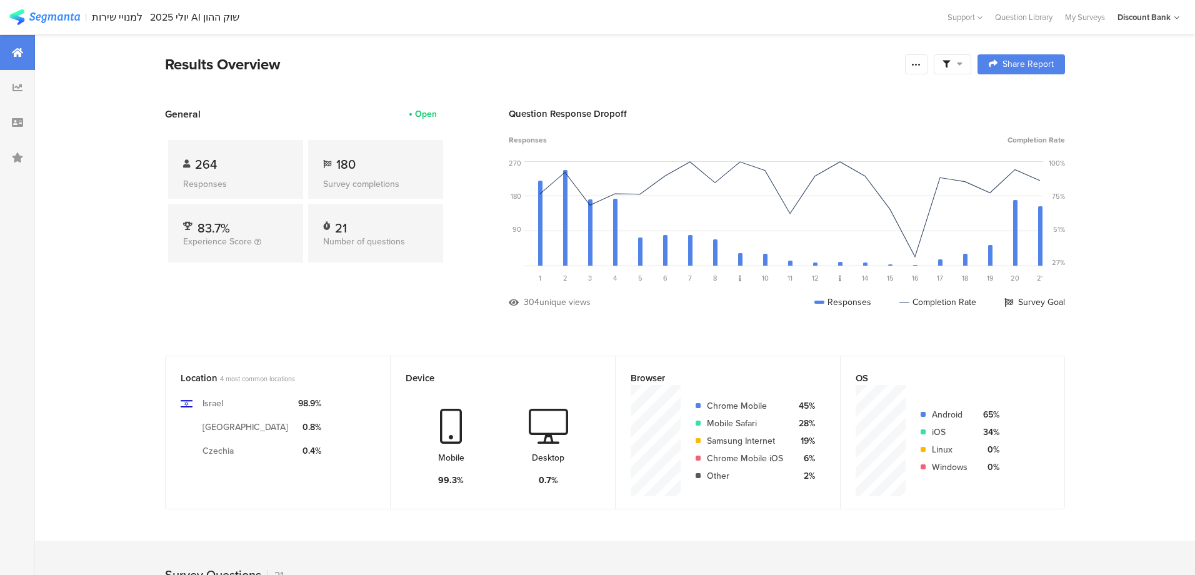
click at [16, 49] on icon at bounding box center [17, 53] width 11 height 10
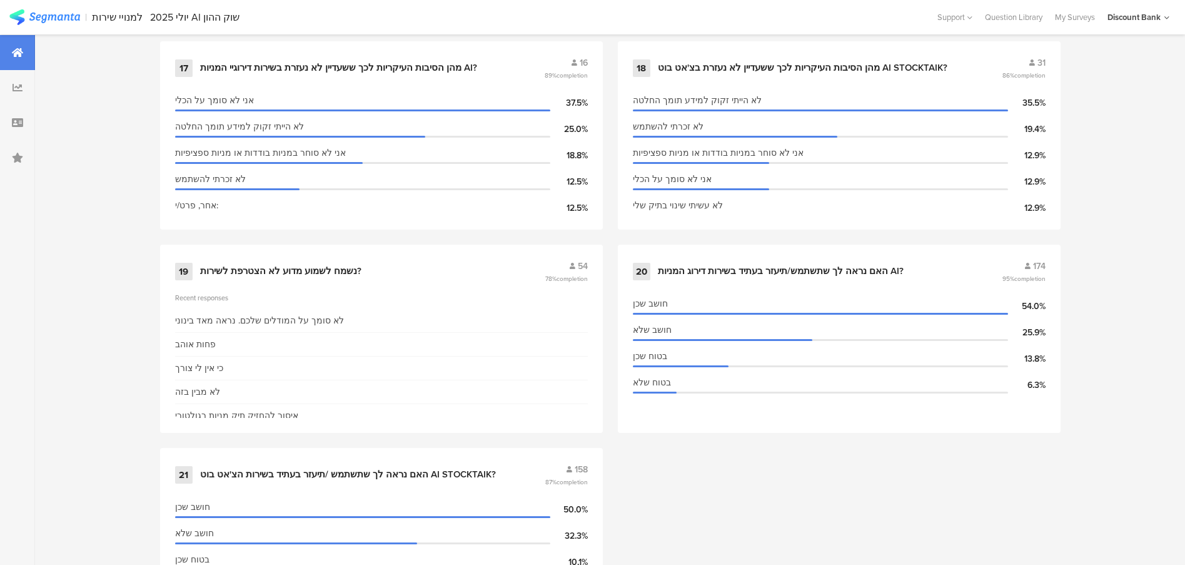
scroll to position [2282, 0]
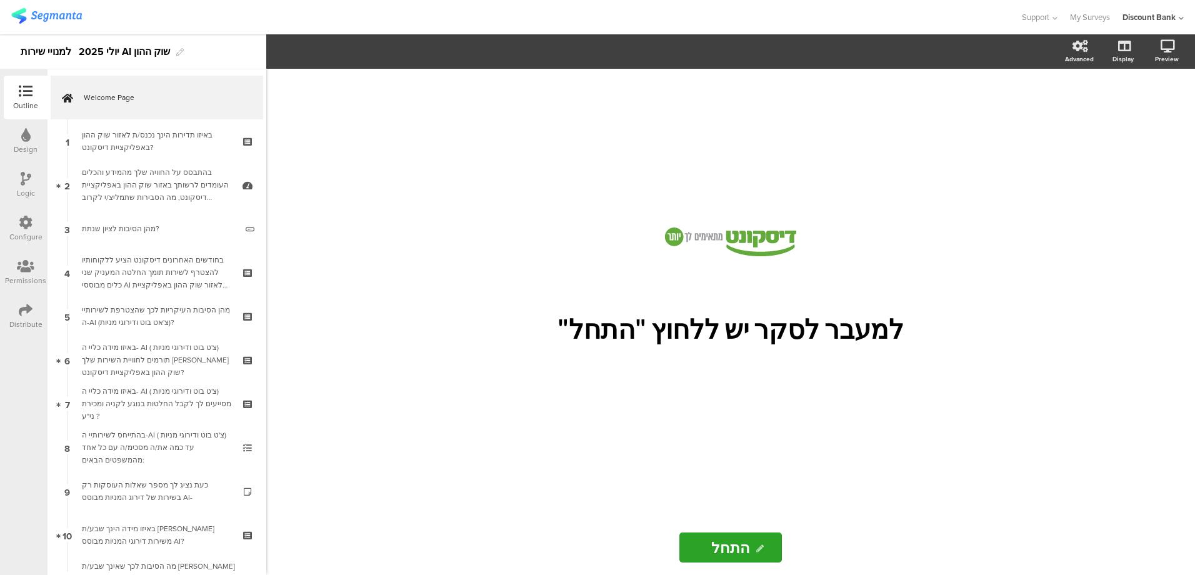
click at [65, 228] on span "3" at bounding box center [67, 229] width 6 height 14
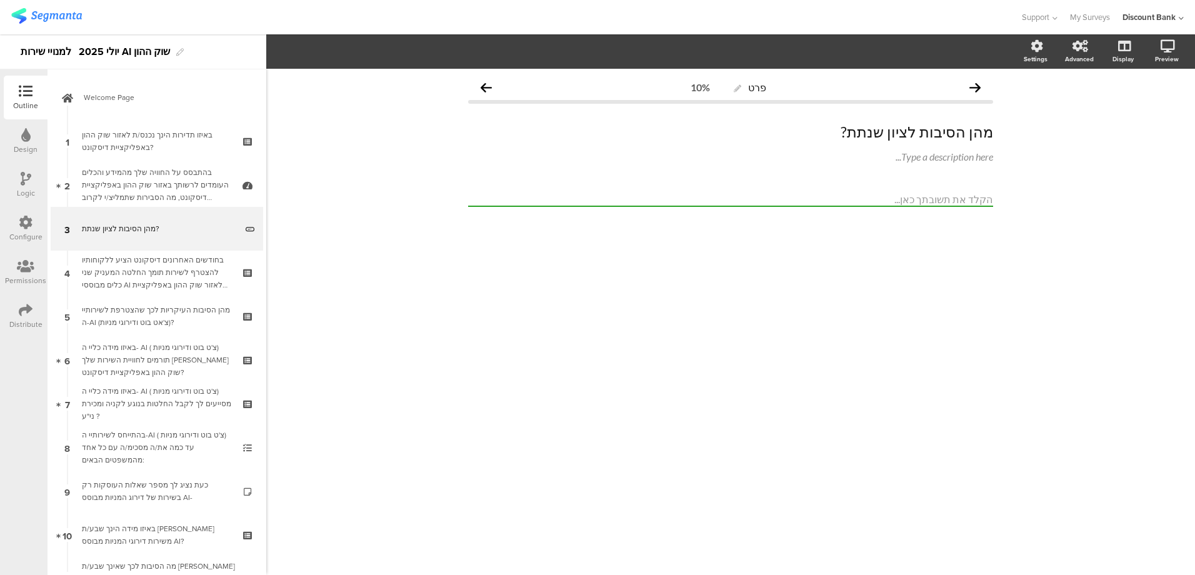
click at [82, 271] on div "בחודשים האחרונים דיסקונט הציע ללקוחותיו להצטרף לשירות תומך החלטה המעניק שני כלי…" at bounding box center [156, 273] width 149 height 38
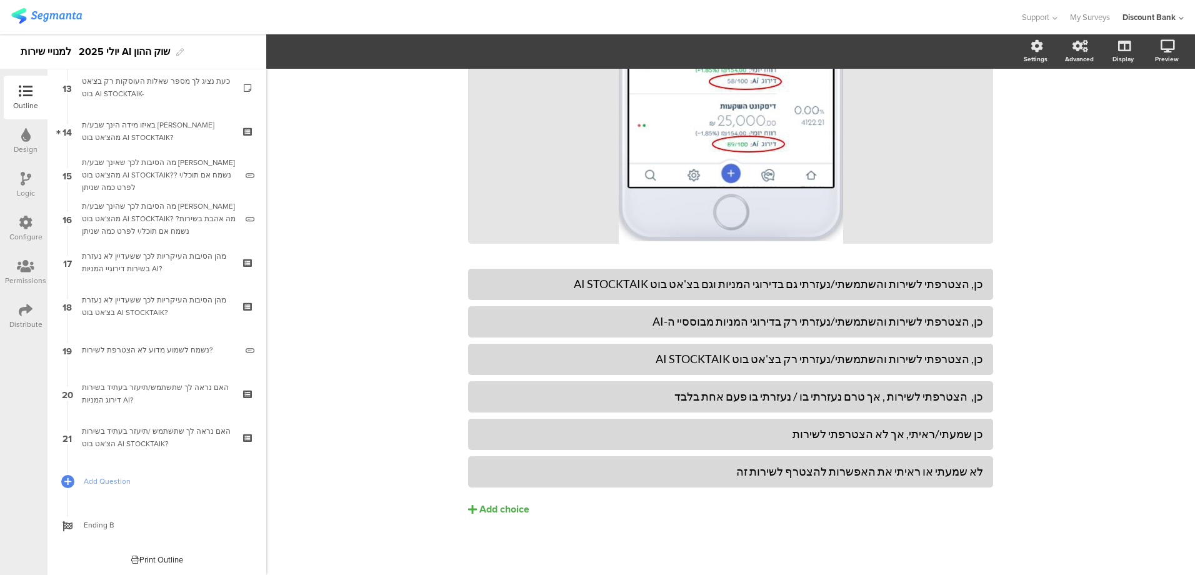
scroll to position [329, 0]
